Goal: Information Seeking & Learning: Learn about a topic

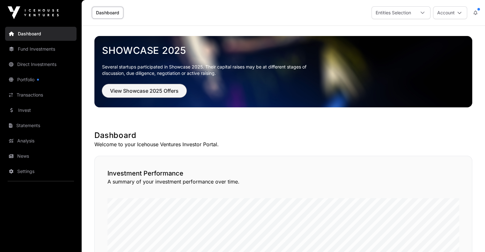
click at [132, 88] on span "View Showcase 2025 Offers" at bounding box center [144, 91] width 69 height 8
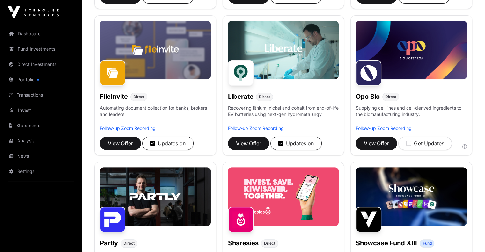
scroll to position [160, 0]
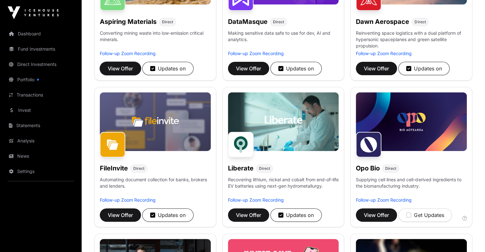
click at [116, 72] on span "View Offer" at bounding box center [120, 69] width 25 height 8
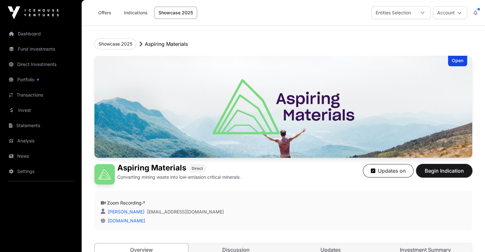
click at [451, 175] on span "Begin Indication" at bounding box center [444, 171] width 40 height 8
click at [136, 11] on link "Indications" at bounding box center [136, 13] width 32 height 12
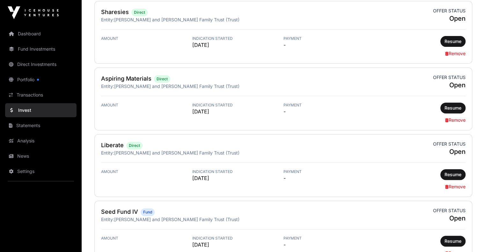
scroll to position [223, 0]
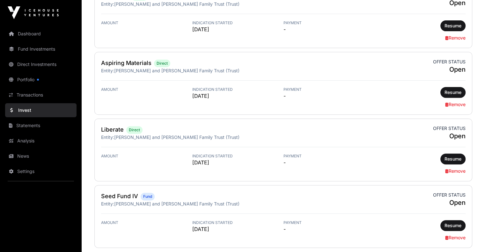
click at [455, 103] on link "Remove" at bounding box center [455, 104] width 20 height 5
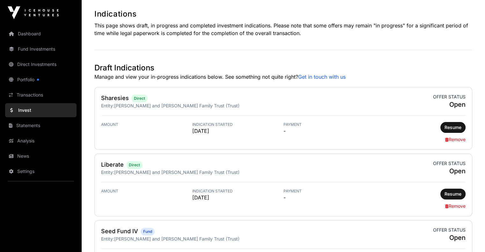
scroll to position [160, 0]
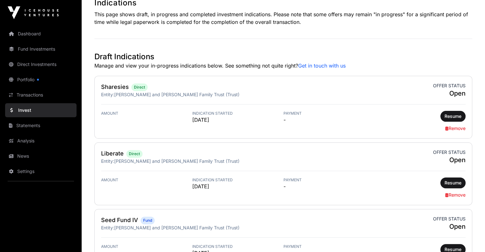
click at [455, 128] on link "Remove" at bounding box center [455, 128] width 20 height 5
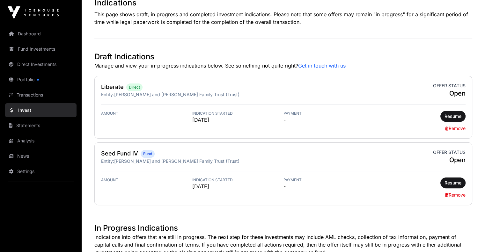
click at [459, 128] on link "Remove" at bounding box center [455, 128] width 20 height 5
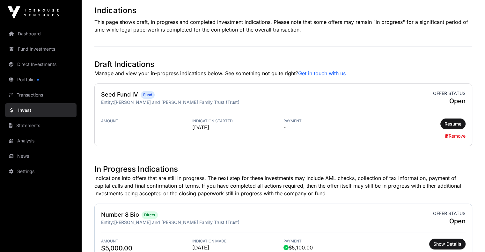
scroll to position [191, 0]
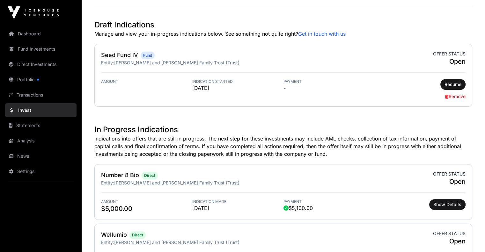
click at [453, 95] on link "Remove" at bounding box center [455, 96] width 20 height 5
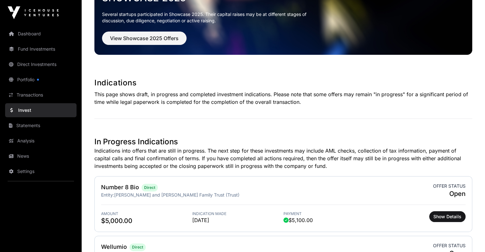
scroll to position [0, 0]
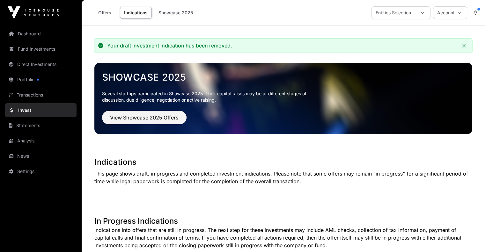
click at [29, 34] on link "Dashboard" at bounding box center [40, 34] width 71 height 14
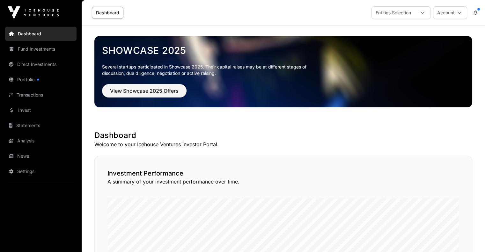
click at [29, 48] on link "Fund Investments" at bounding box center [40, 49] width 71 height 14
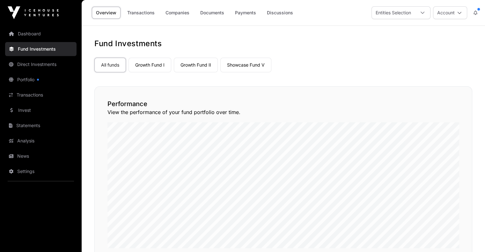
click at [149, 67] on link "Growth Fund I" at bounding box center [150, 65] width 43 height 15
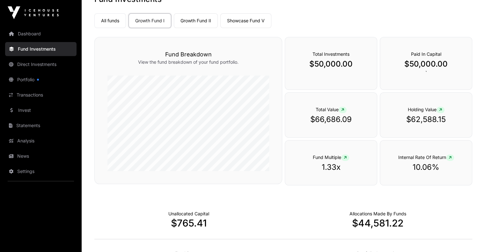
scroll to position [45, 0]
click at [189, 18] on link "Growth Fund II" at bounding box center [196, 20] width 44 height 15
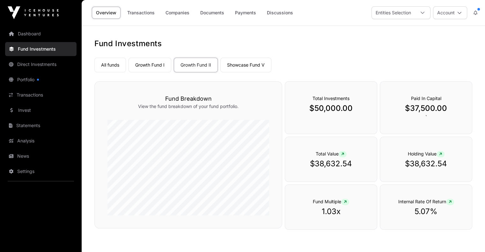
click at [252, 64] on link "Showcase Fund V" at bounding box center [245, 65] width 51 height 15
click at [107, 65] on link "All funds" at bounding box center [110, 65] width 32 height 15
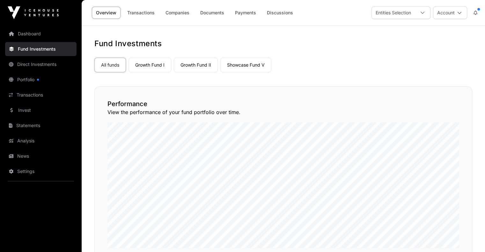
click at [42, 64] on link "Direct Investments" at bounding box center [40, 64] width 71 height 14
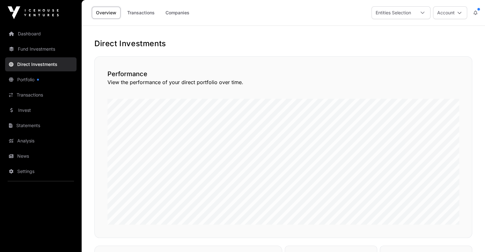
click at [176, 15] on link "Companies" at bounding box center [177, 13] width 32 height 12
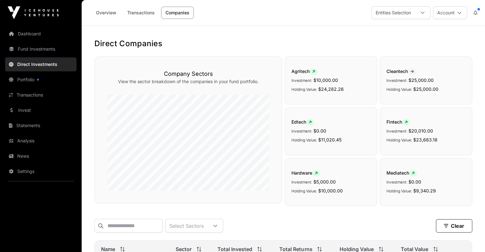
click at [106, 12] on link "Overview" at bounding box center [106, 13] width 29 height 12
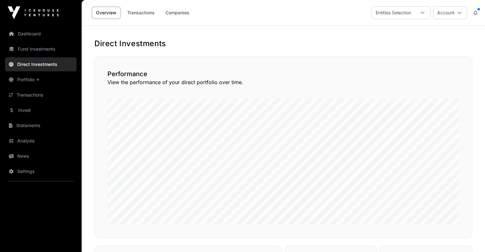
click at [476, 12] on icon at bounding box center [476, 13] width 4 height 4
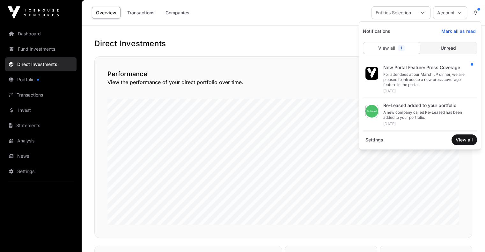
click at [477, 7] on button at bounding box center [475, 13] width 11 height 12
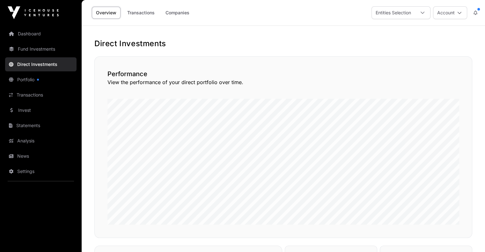
click at [479, 7] on button at bounding box center [475, 13] width 11 height 12
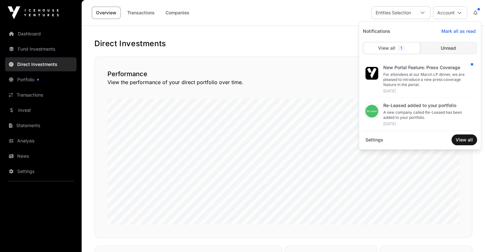
click at [461, 12] on icon at bounding box center [460, 13] width 4 height 4
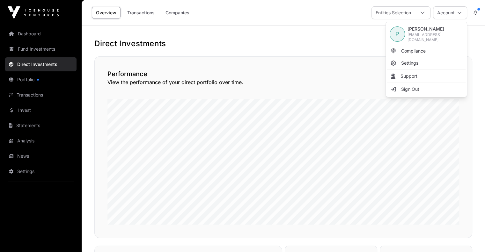
click at [405, 88] on span "Sign Out" at bounding box center [410, 89] width 18 height 6
